Goal: Task Accomplishment & Management: Use online tool/utility

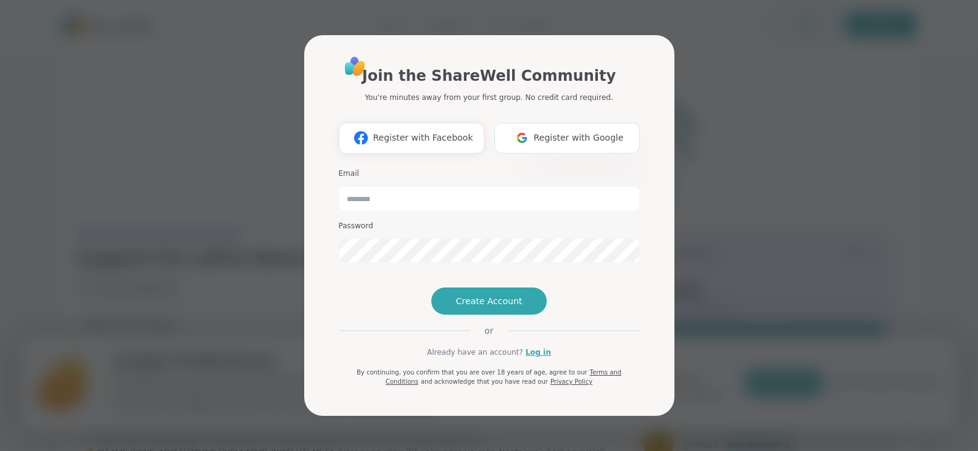
click at [561, 131] on span "Register with Google" at bounding box center [579, 137] width 90 height 13
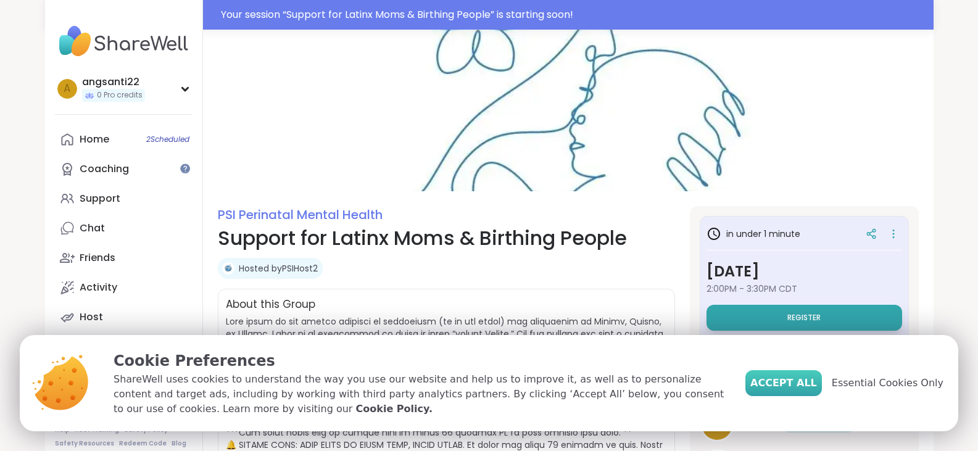
click at [795, 387] on span "Accept All" at bounding box center [783, 383] width 67 height 15
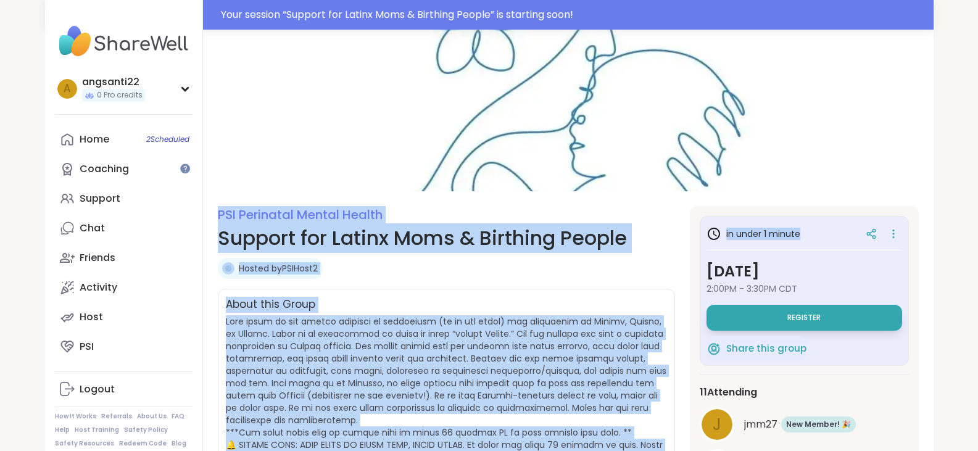
drag, startPoint x: 978, startPoint y: 152, endPoint x: 976, endPoint y: 232, distance: 79.6
click at [976, 232] on div "angsanti22 0 Pro credits a angsanti22 0 Pro credits Profile Membership Settings…" at bounding box center [489, 365] width 978 height 671
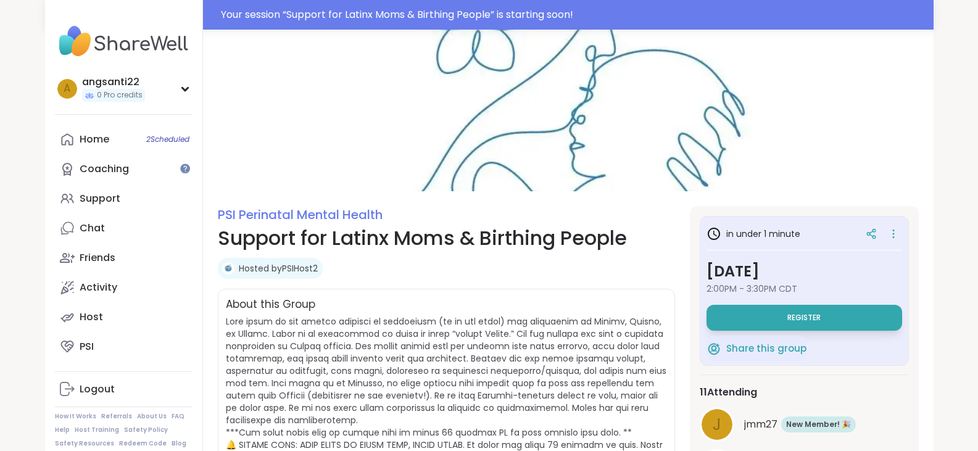
click at [950, 224] on div "angsanti22 0 Pro credits a angsanti22 0 Pro credits Profile Membership Settings…" at bounding box center [489, 365] width 978 height 671
click at [894, 237] on icon at bounding box center [893, 233] width 12 height 17
click at [131, 132] on link "Home 2 Scheduled" at bounding box center [124, 140] width 138 height 30
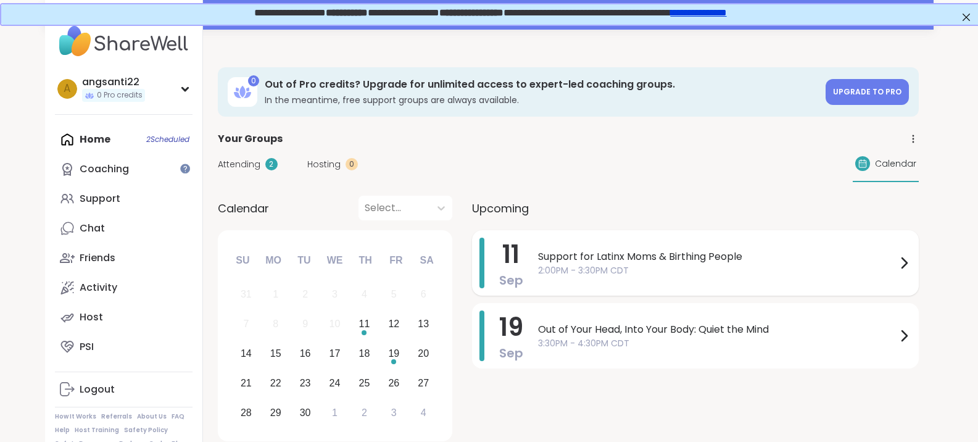
click at [584, 260] on span "Support for Latinx Moms & Birthing People" at bounding box center [717, 256] width 359 height 15
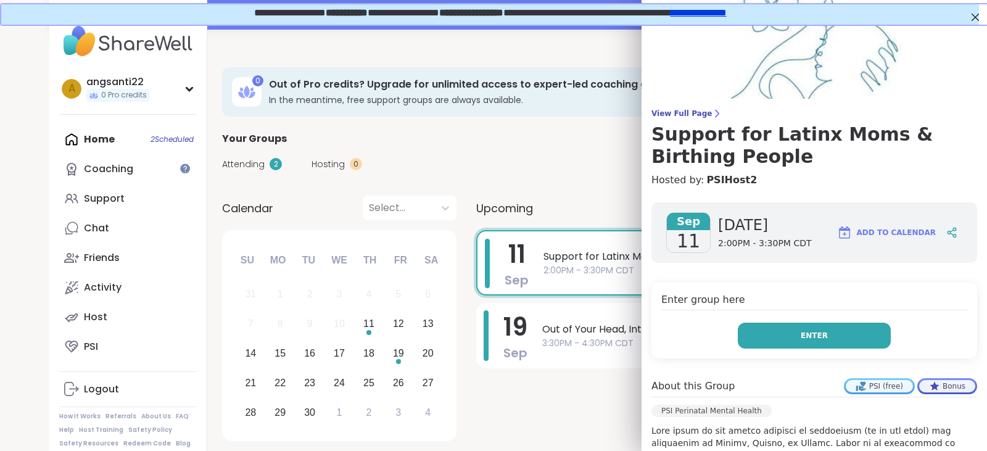
click at [825, 334] on button "Enter" at bounding box center [814, 336] width 153 height 26
